Goal: Obtain resource: Download file/media

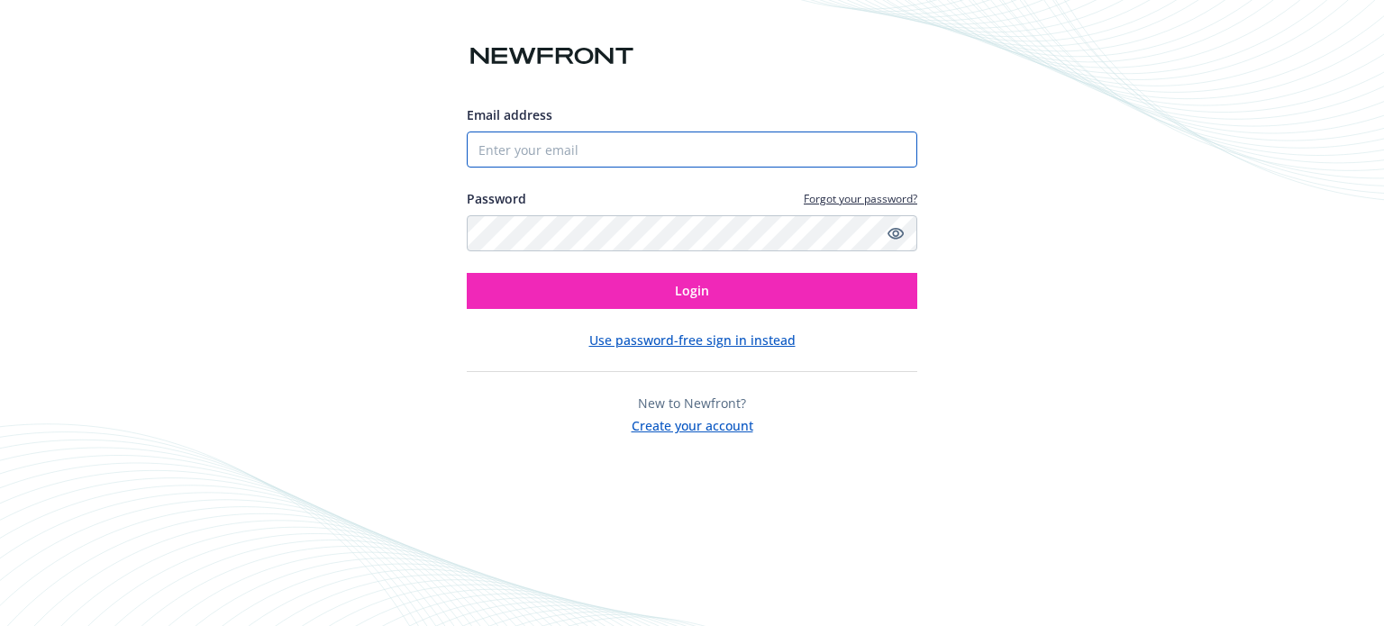
type input "[EMAIL_ADDRESS][DOMAIN_NAME]"
click at [760, 313] on div "Email address Accounting@duexperts.com Password Forgot your password? Login Use…" at bounding box center [692, 270] width 451 height 330
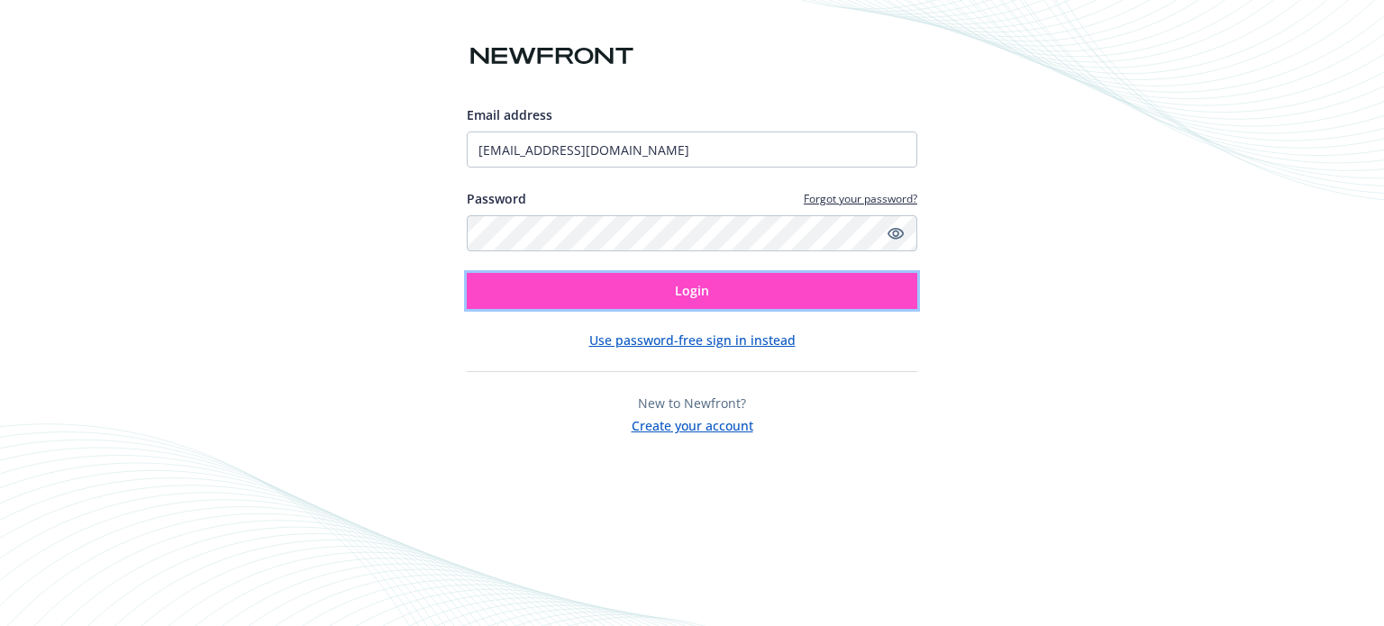
click at [757, 292] on button "Login" at bounding box center [692, 291] width 451 height 36
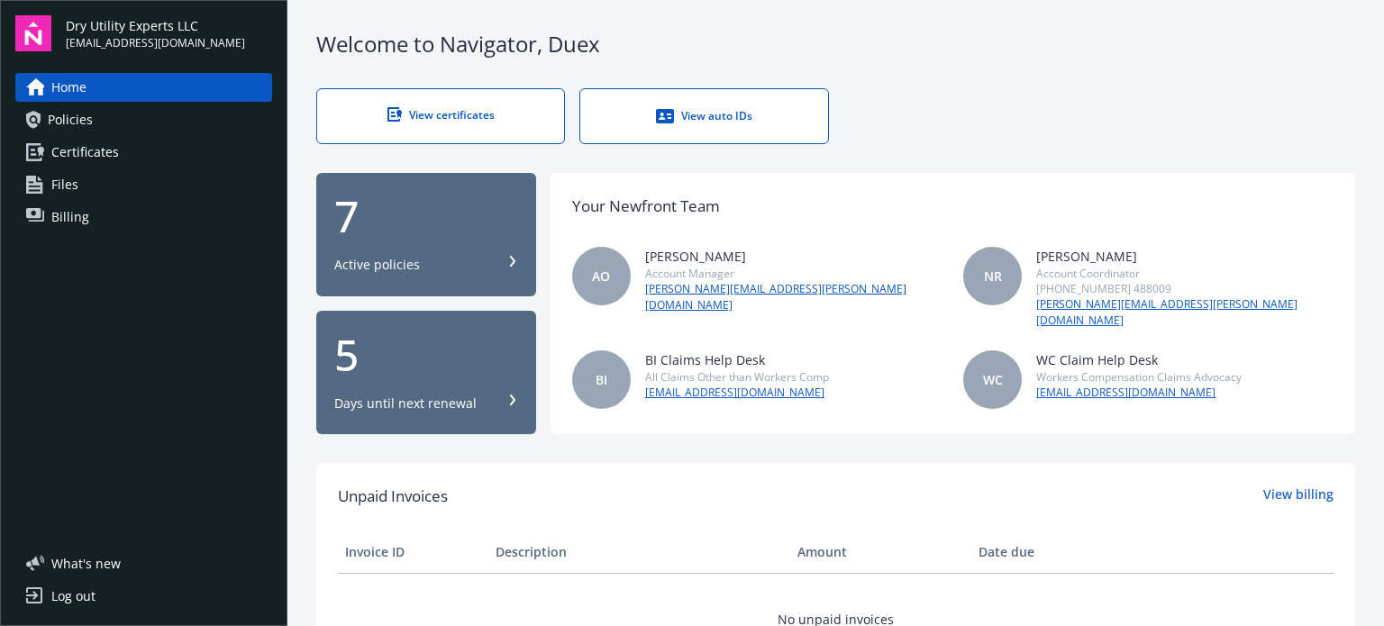
click at [396, 97] on link "View certificates" at bounding box center [440, 116] width 249 height 56
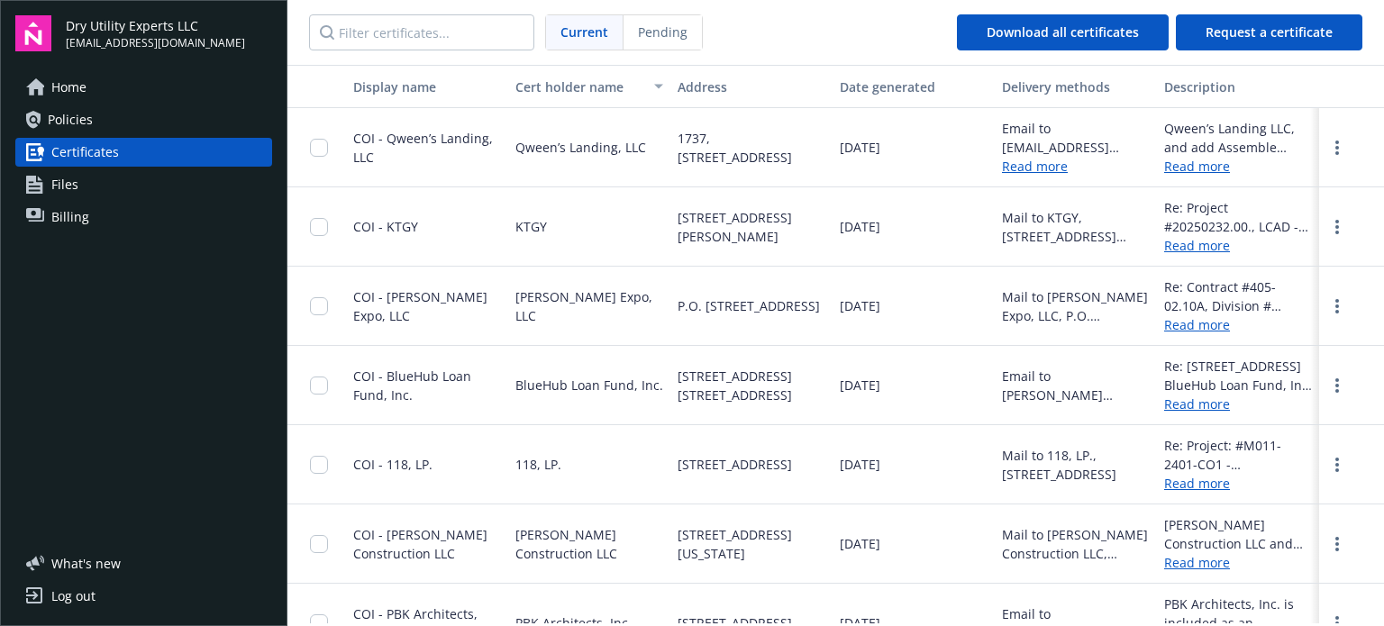
click at [54, 214] on span "Billing" at bounding box center [70, 217] width 38 height 29
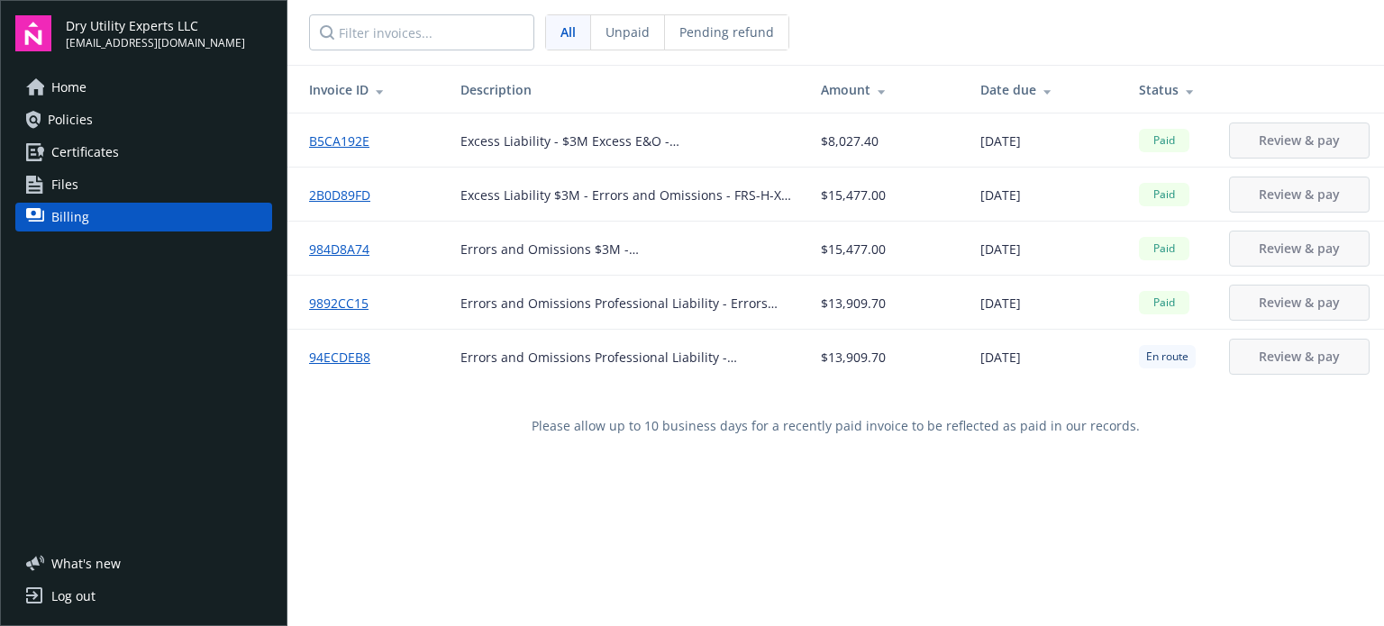
click at [615, 50] on div "All Unpaid Pending refund" at bounding box center [549, 32] width 480 height 36
click at [148, 106] on link "Policies" at bounding box center [143, 119] width 257 height 29
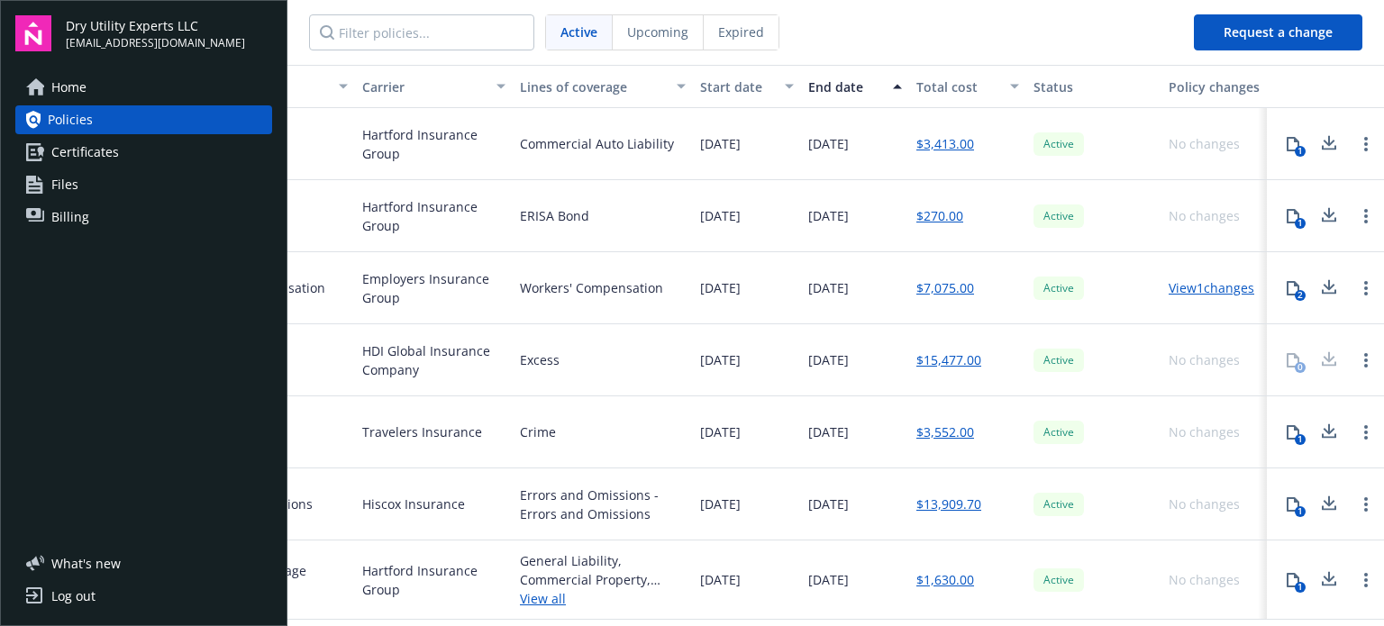
scroll to position [0, 404]
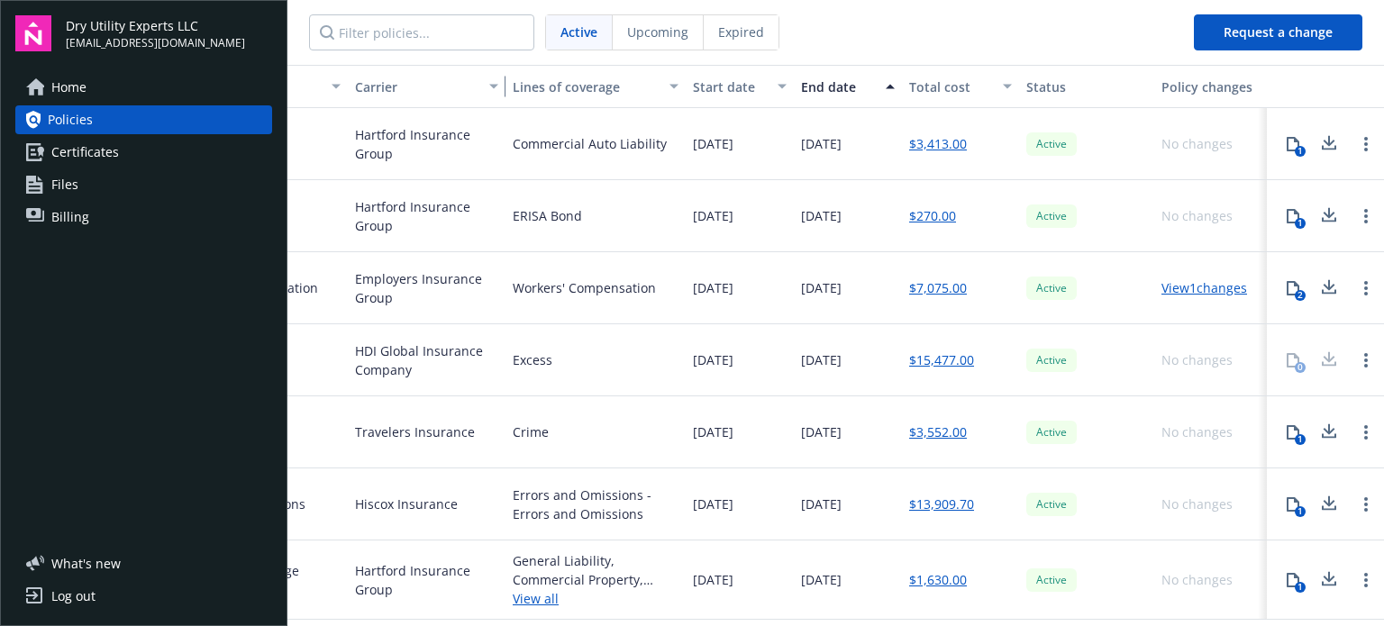
click at [492, 84] on div "button" at bounding box center [496, 86] width 9 height 41
click at [470, 85] on div "Carrier" at bounding box center [426, 86] width 143 height 19
click at [492, 89] on div "button" at bounding box center [496, 86] width 9 height 41
click at [377, 77] on div "Carrier" at bounding box center [416, 86] width 123 height 19
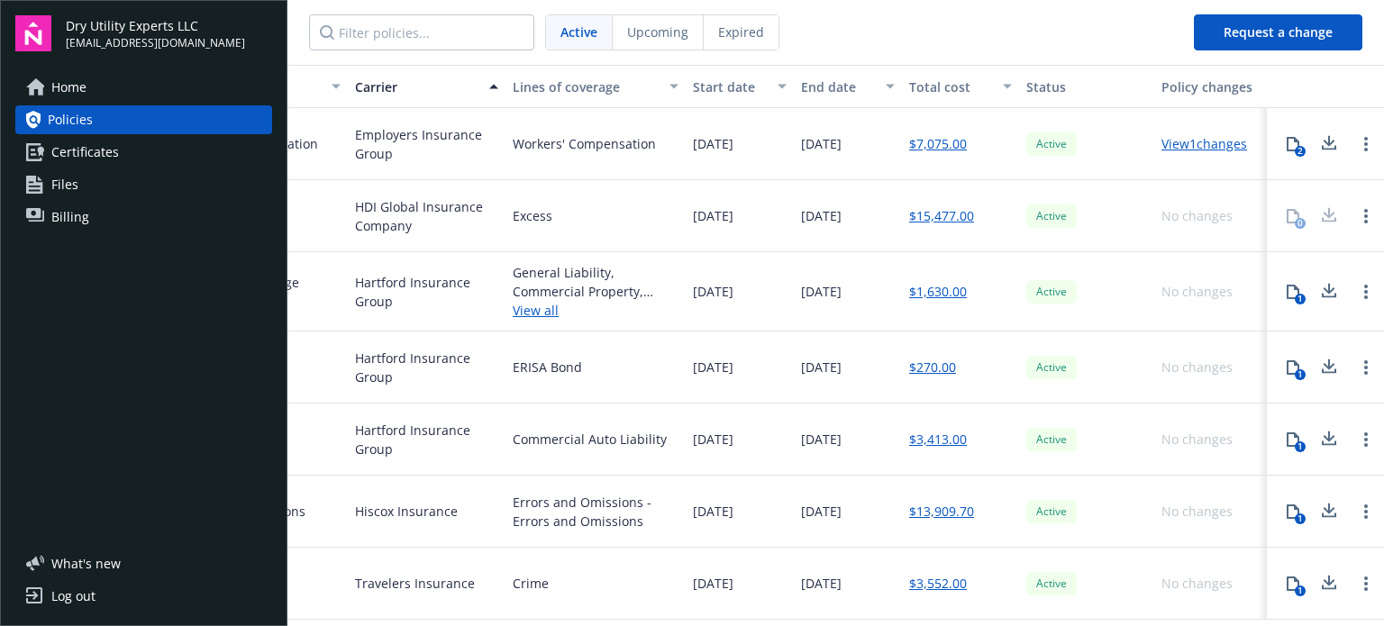
click at [1295, 299] on div "1" at bounding box center [1300, 299] width 11 height 11
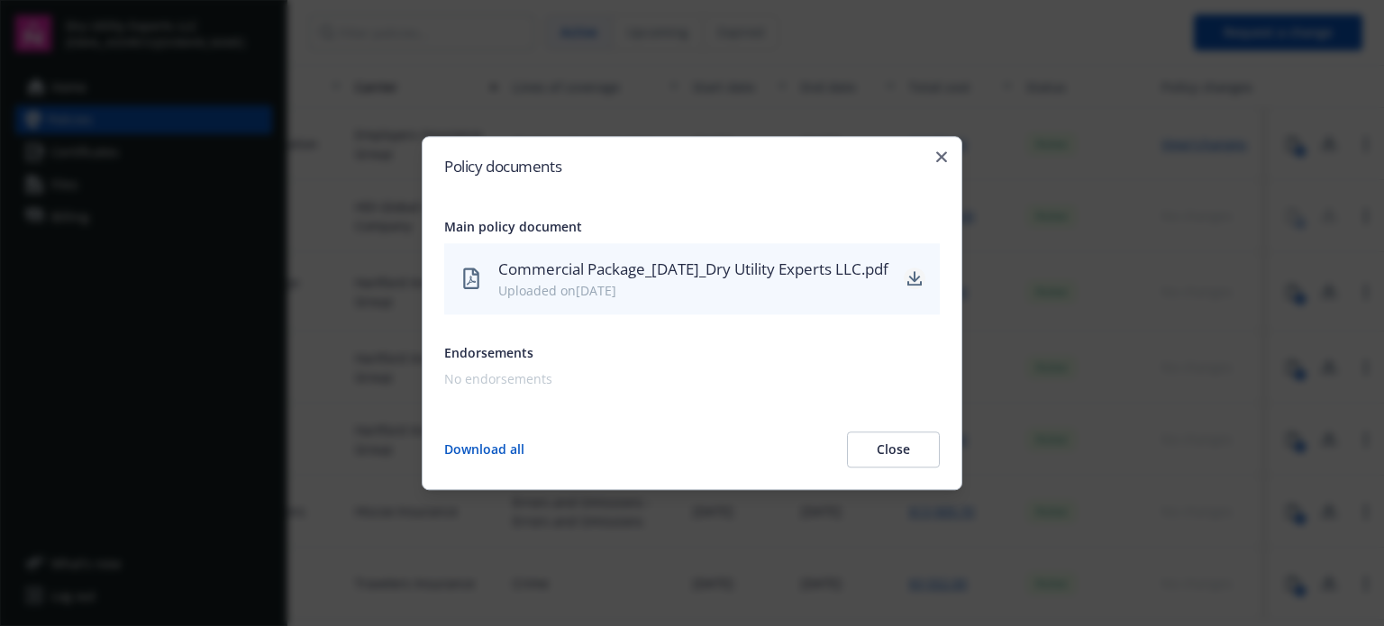
click at [918, 277] on icon "download" at bounding box center [914, 279] width 14 height 14
click at [950, 143] on div "Policy documents Main policy document Commercial Package_[DATE]_Dry Utility Exp…" at bounding box center [692, 313] width 541 height 354
click at [942, 151] on icon "button" at bounding box center [941, 156] width 11 height 11
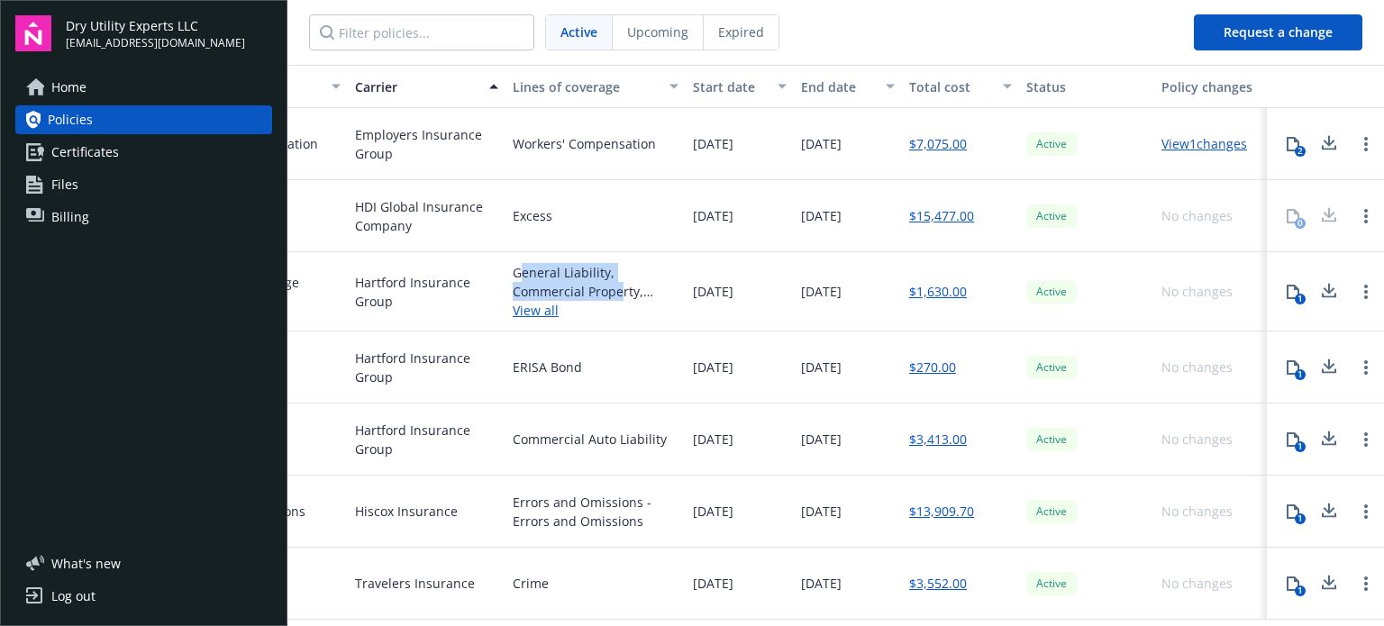
drag, startPoint x: 505, startPoint y: 269, endPoint x: 610, endPoint y: 300, distance: 109.8
click at [610, 300] on div "General Liability, Commercial Property, Commercial Auto Liability, Commercial U…" at bounding box center [596, 291] width 166 height 57
drag, startPoint x: 498, startPoint y: 269, endPoint x: 622, endPoint y: 292, distance: 125.5
click at [622, 292] on div "General Liability, Commercial Property, Commercial Auto Liability, Commercial U…" at bounding box center [596, 282] width 166 height 38
copy div "General Liability, Commercial Property"
